Goal: Information Seeking & Learning: Learn about a topic

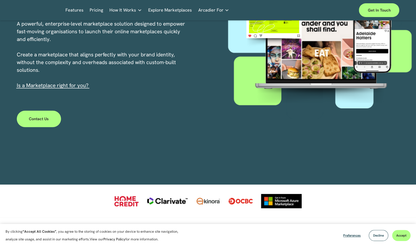
scroll to position [116, 0]
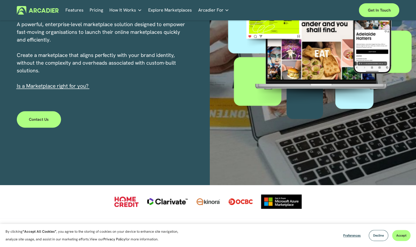
drag, startPoint x: 0, startPoint y: 0, endPoint x: 84, endPoint y: 126, distance: 151.3
click at [84, 126] on div "An Enterprise-level Platform at accessible Pricing A powerful, enterprise-level…" at bounding box center [208, 45] width 416 height 280
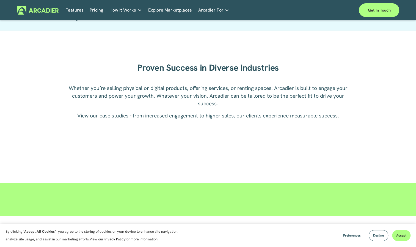
scroll to position [666, 0]
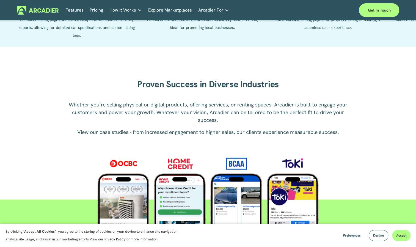
click at [98, 10] on link "Pricing" at bounding box center [96, 10] width 13 height 9
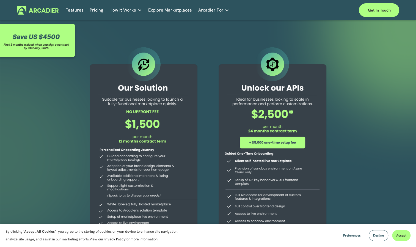
click at [71, 9] on link "Features" at bounding box center [74, 10] width 18 height 9
